Goal: Find specific page/section

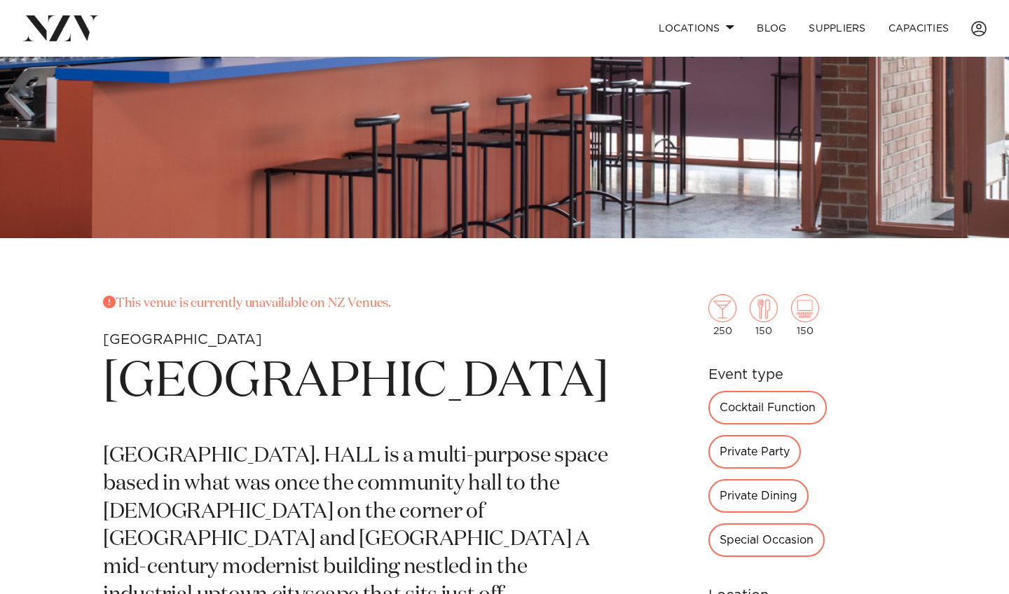
scroll to position [297, 0]
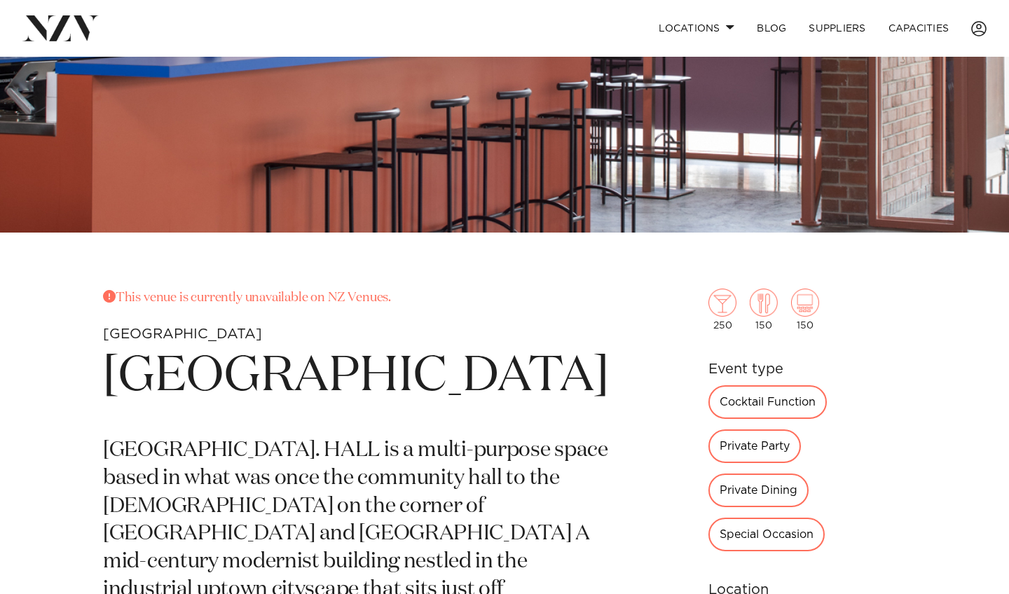
click at [801, 430] on div "Private Party" at bounding box center [755, 447] width 93 height 34
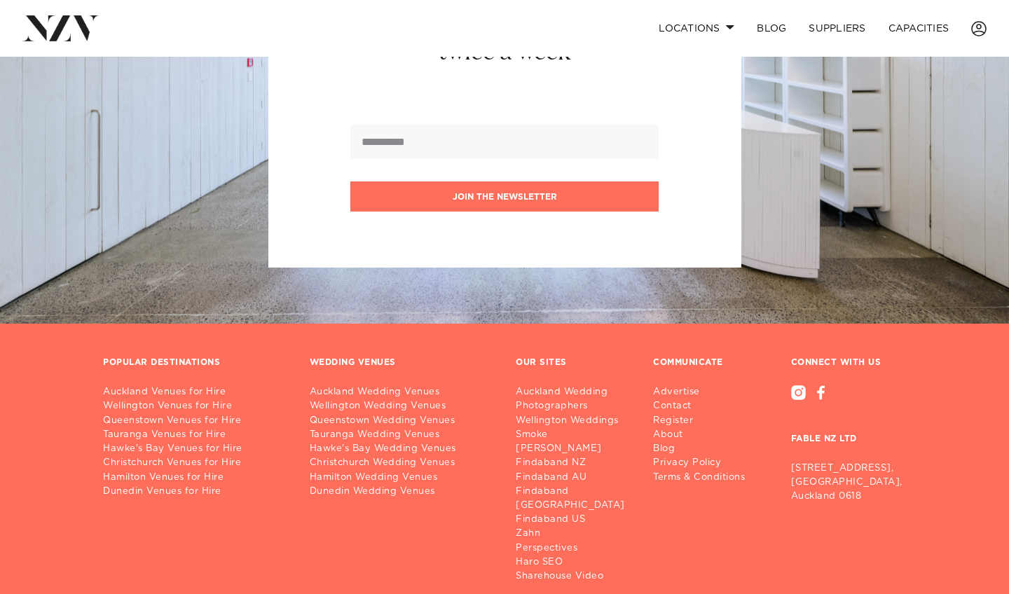
scroll to position [1632, 0]
click at [146, 385] on link "Auckland Venues for Hire" at bounding box center [195, 392] width 184 height 14
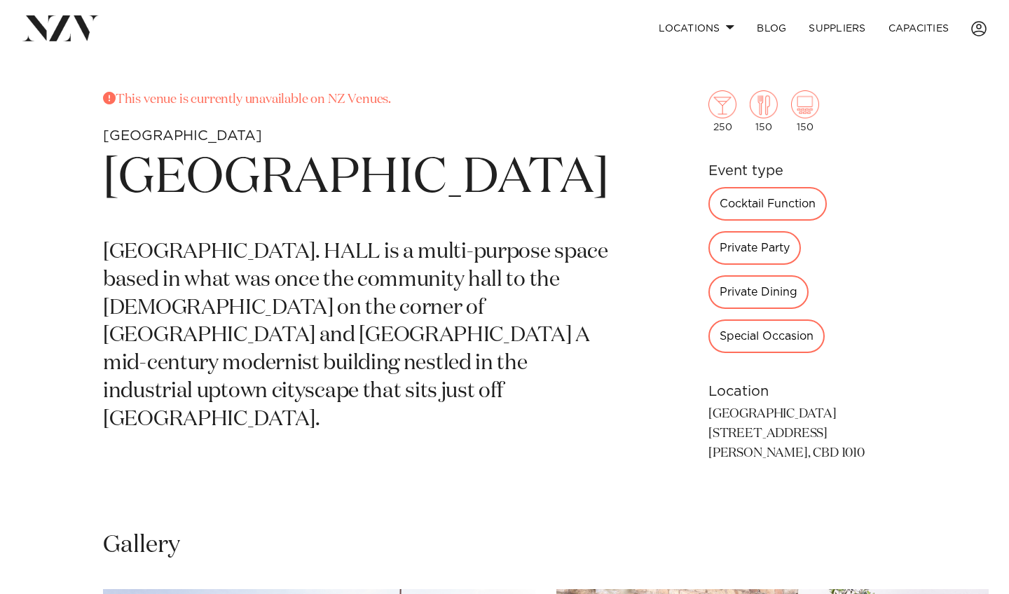
scroll to position [490, 0]
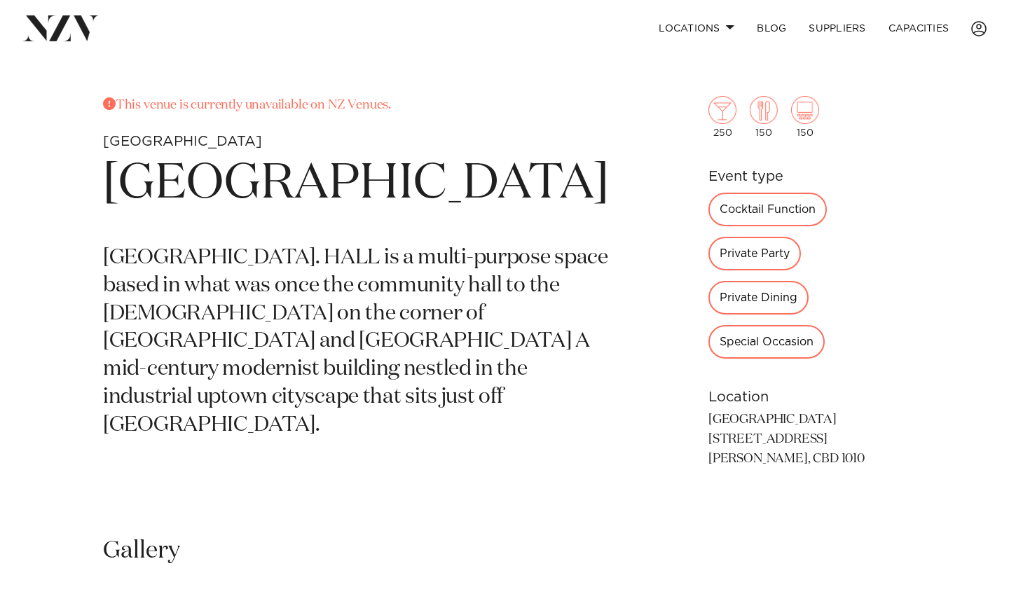
click at [724, 218] on div "Cocktail Function" at bounding box center [768, 210] width 118 height 34
click at [730, 206] on div "Cocktail Function" at bounding box center [768, 210] width 118 height 34
click at [801, 237] on div "Private Party" at bounding box center [755, 254] width 93 height 34
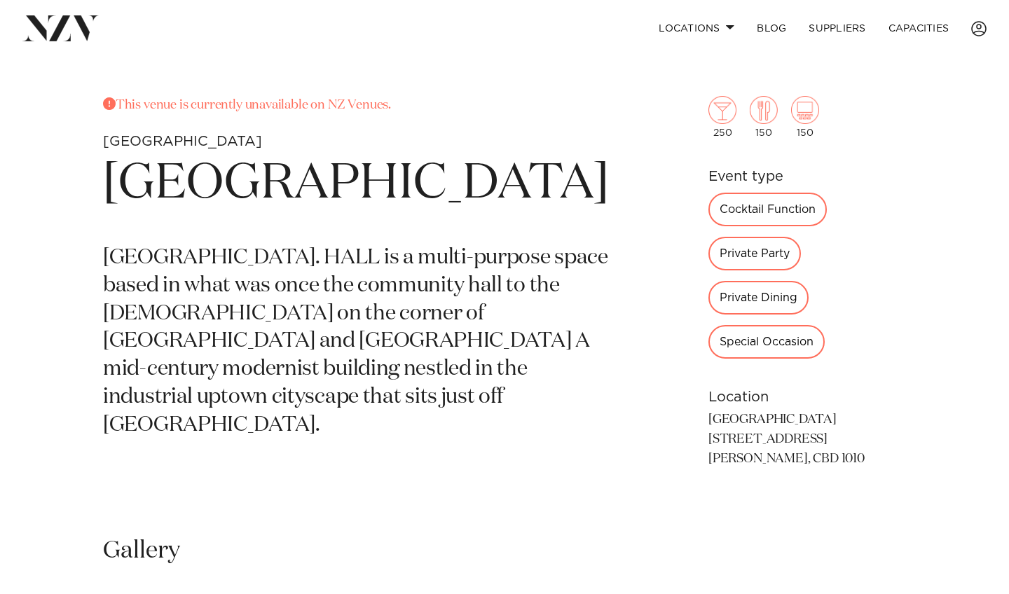
click at [748, 281] on div "Private Dining" at bounding box center [759, 298] width 100 height 34
click at [825, 325] on div "Special Occasion" at bounding box center [767, 342] width 116 height 34
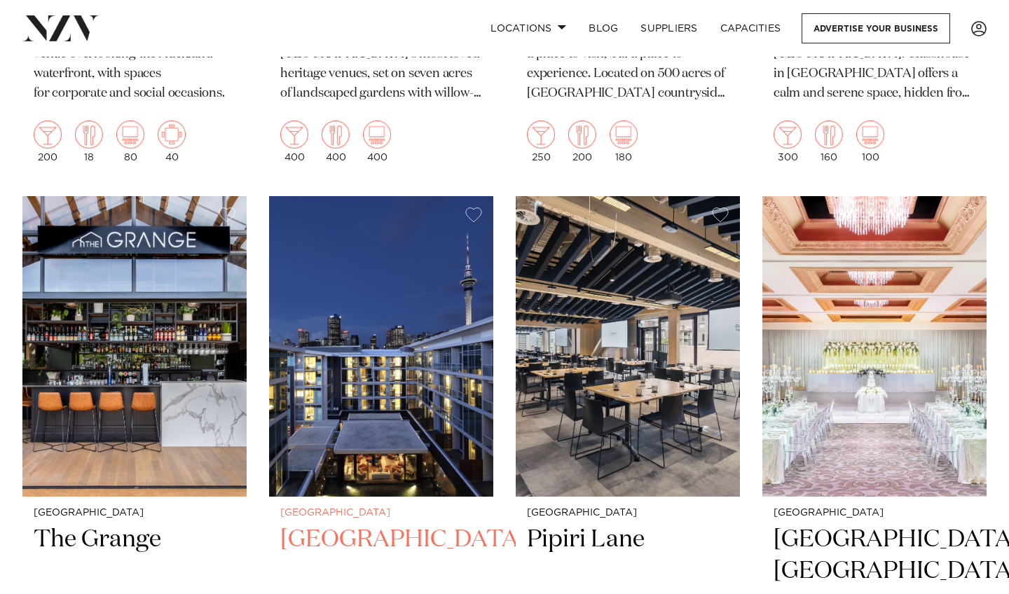
scroll to position [2349, 0]
